Goal: Navigation & Orientation: Find specific page/section

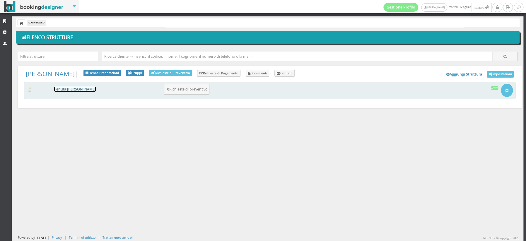
click at [79, 89] on link "Tenuta [PERSON_NAME]" at bounding box center [75, 89] width 42 height 5
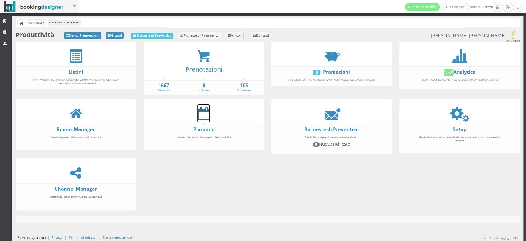
click at [203, 112] on icon at bounding box center [204, 113] width 12 height 13
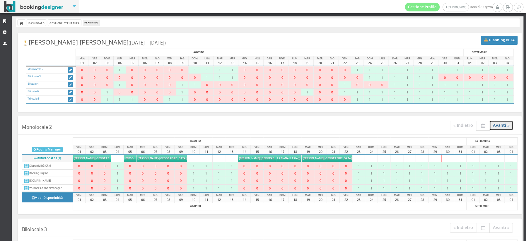
click at [502, 126] on link "Avanti »" at bounding box center [502, 126] width 24 height 10
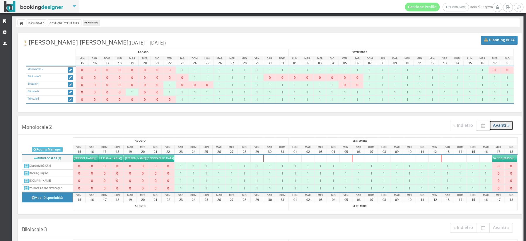
click at [502, 126] on link "Avanti »" at bounding box center [502, 126] width 24 height 10
